Goal: Information Seeking & Learning: Learn about a topic

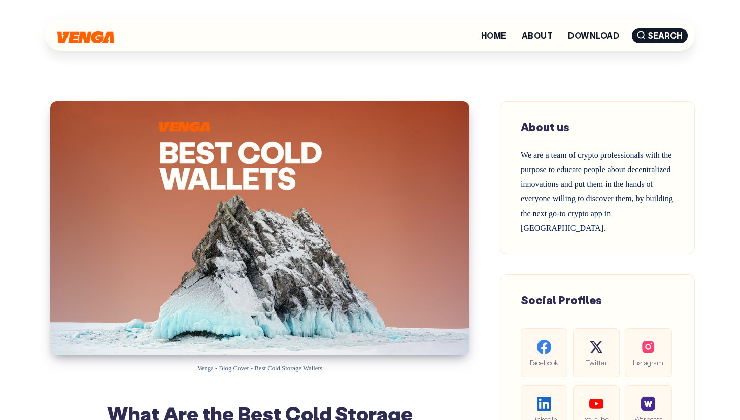
click at [103, 43] on div at bounding box center [85, 35] width 57 height 15
click at [104, 36] on img at bounding box center [85, 36] width 57 height 12
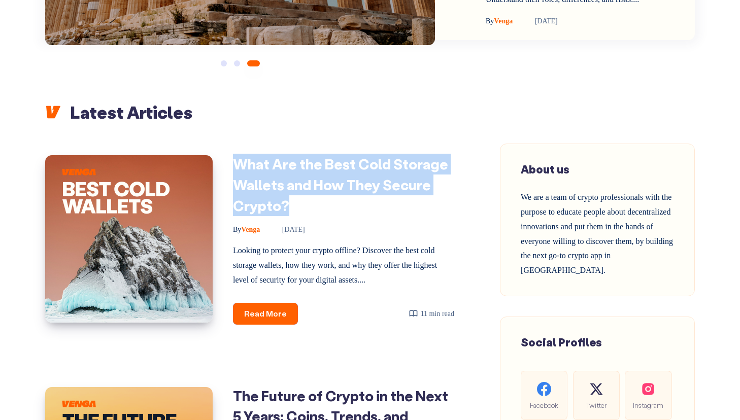
scroll to position [324, 0]
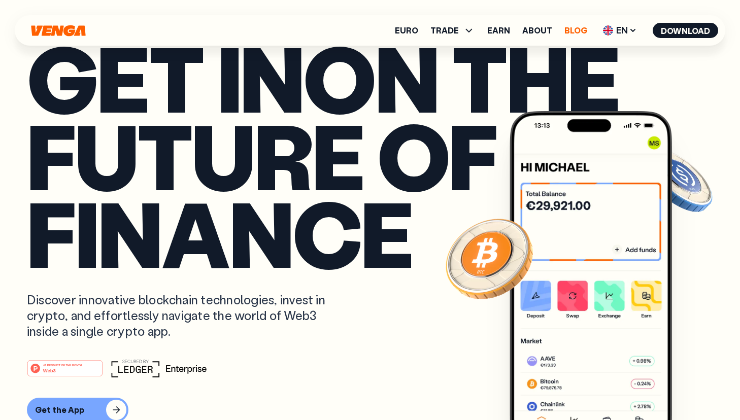
click at [574, 26] on link "Blog" at bounding box center [576, 30] width 23 height 8
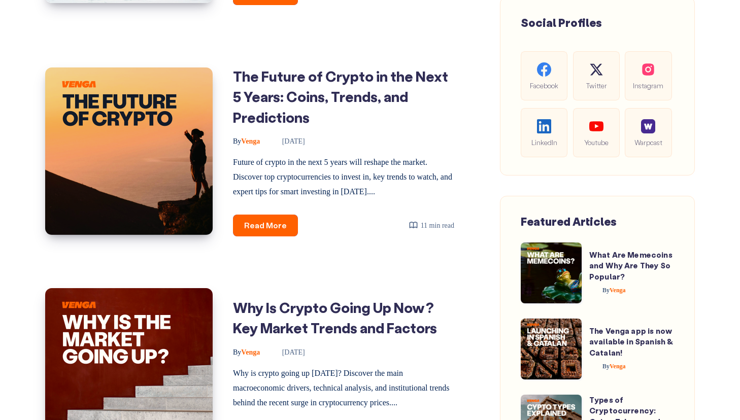
scroll to position [639, 0]
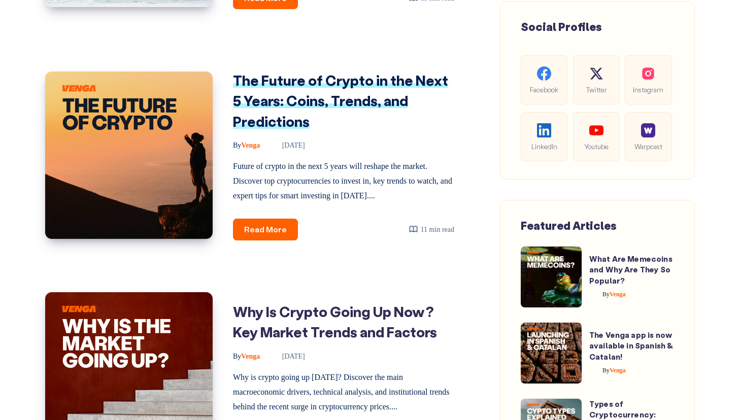
click at [355, 102] on link "The Future of Crypto in the Next 5 Years: Coins, Trends, and Predictions" at bounding box center [340, 100] width 215 height 59
